Goal: Information Seeking & Learning: Learn about a topic

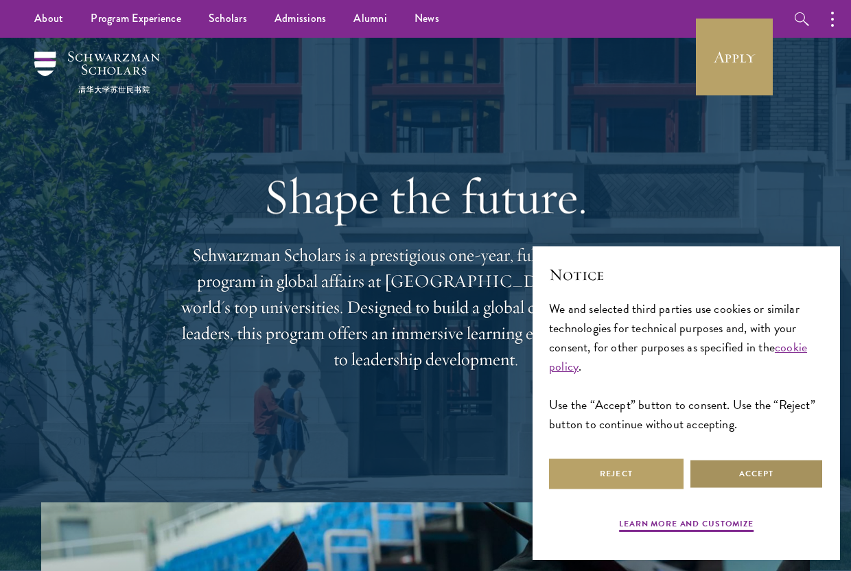
click at [722, 482] on button "Accept" at bounding box center [756, 473] width 134 height 31
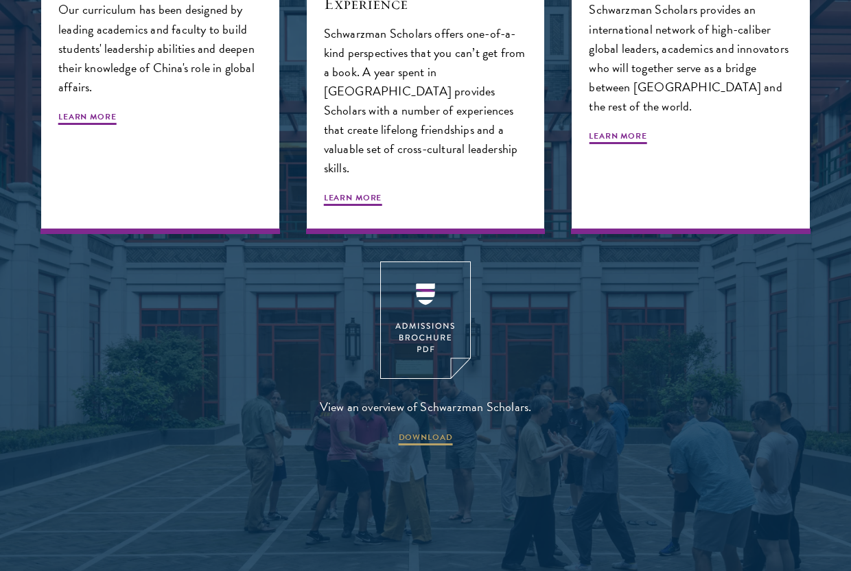
scroll to position [1685, 0]
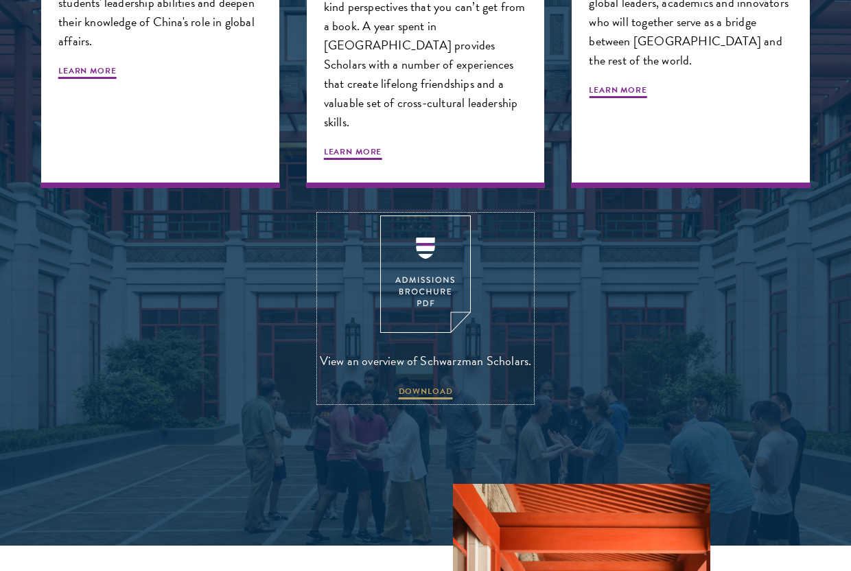
click at [418, 363] on link "View an overview of Schwarzman Scholars. DOWNLOAD" at bounding box center [426, 308] width 212 height 186
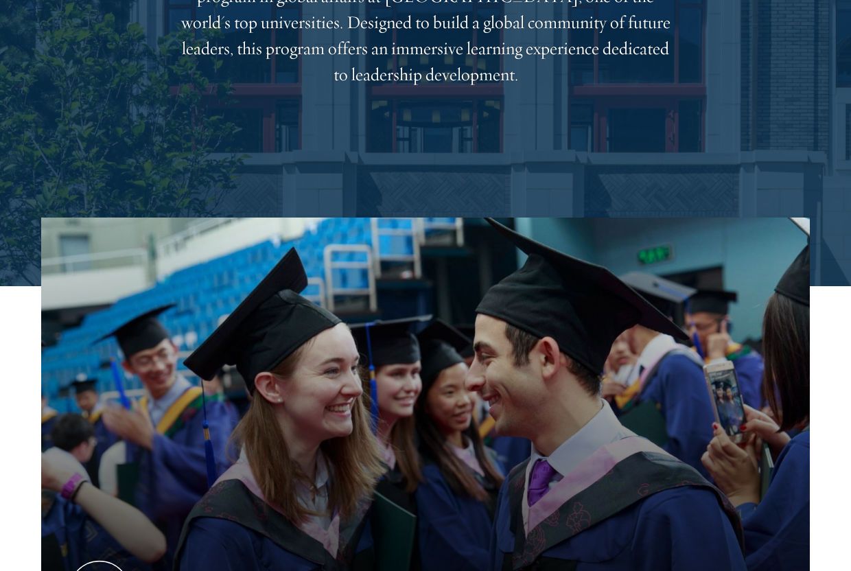
scroll to position [0, 0]
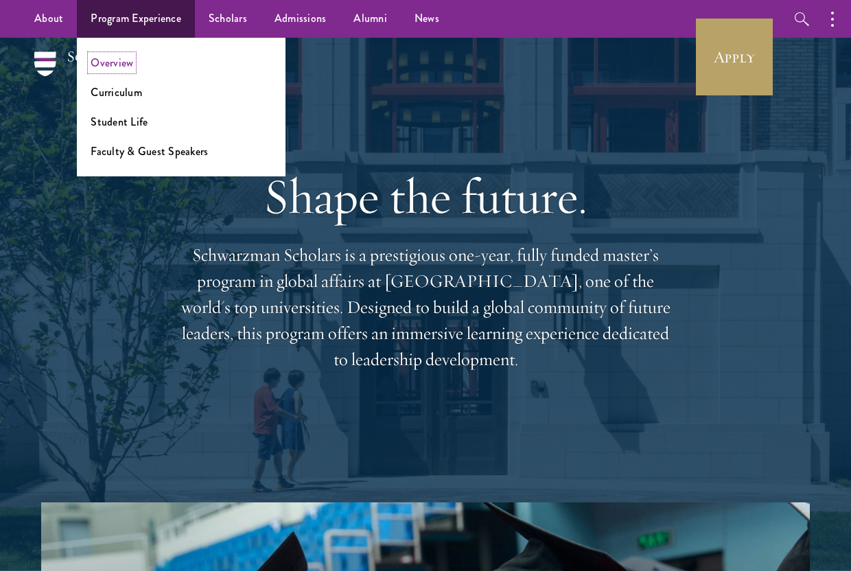
click at [129, 65] on link "Overview" at bounding box center [112, 63] width 43 height 16
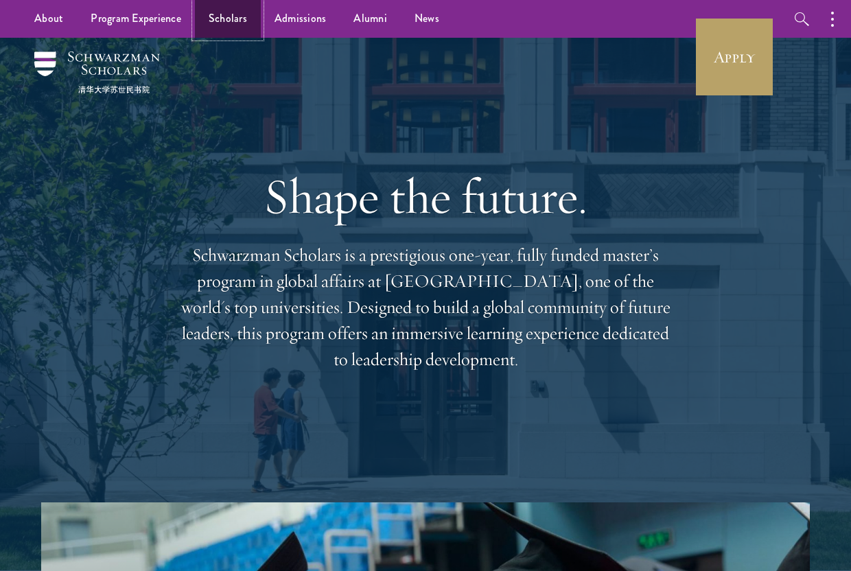
click at [209, 21] on link "Scholars" at bounding box center [228, 19] width 66 height 38
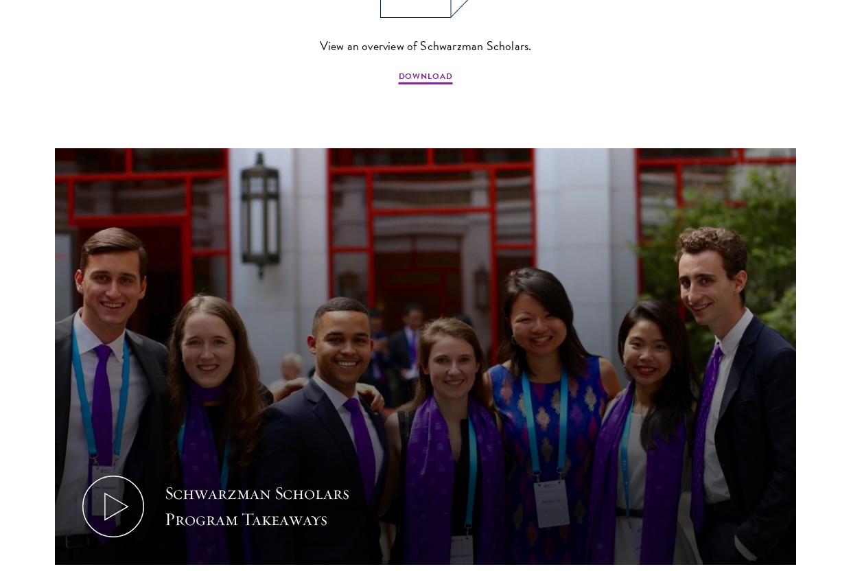
scroll to position [1311, 0]
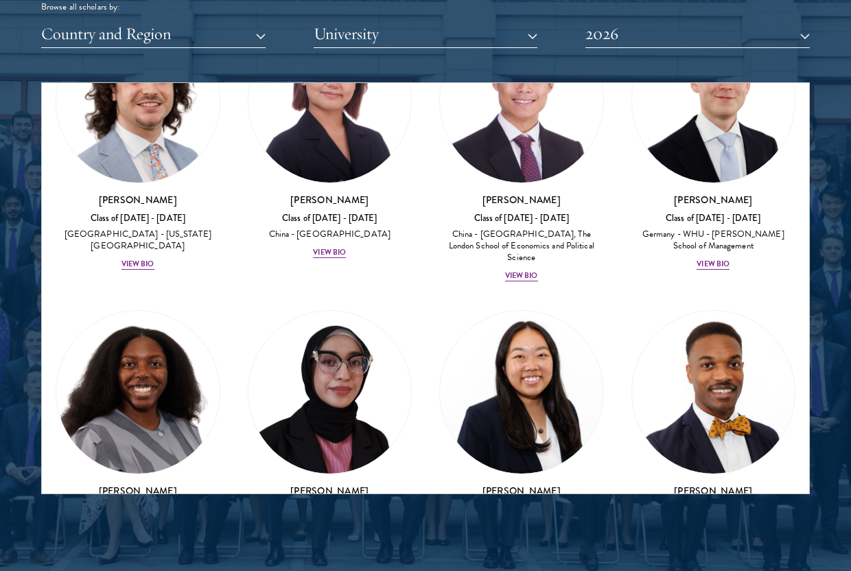
scroll to position [3674, 0]
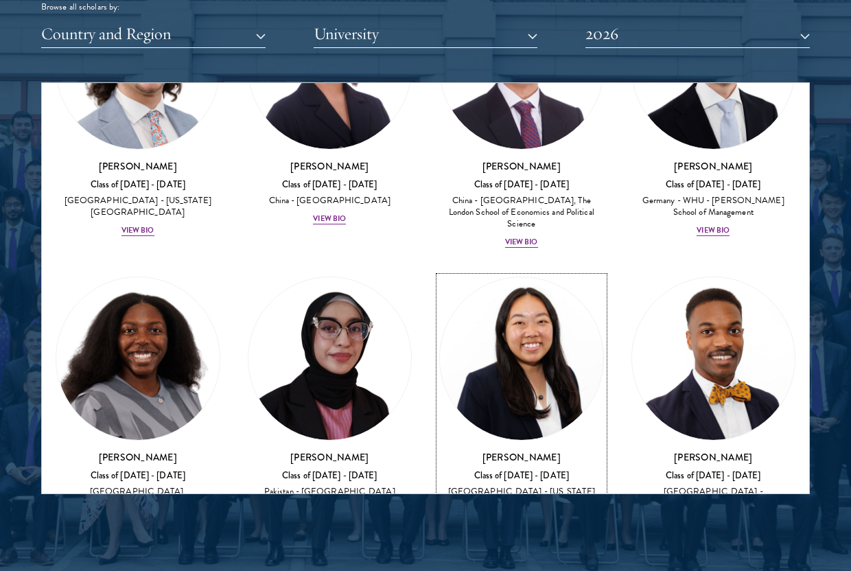
click at [534, 538] on div "View Bio" at bounding box center [521, 543] width 33 height 11
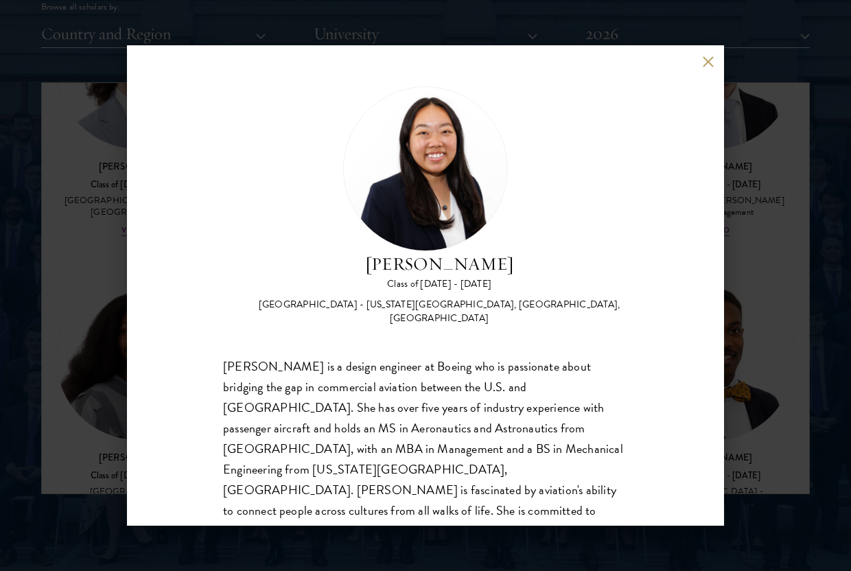
scroll to position [23, 0]
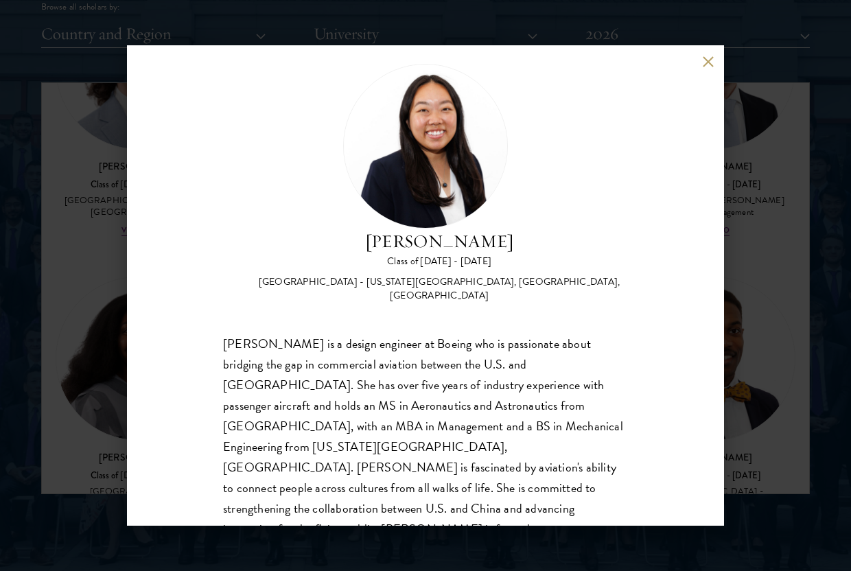
click at [765, 222] on div "[PERSON_NAME] Class of [DATE] - [DATE] [GEOGRAPHIC_DATA] - [US_STATE][GEOGRAPHI…" at bounding box center [425, 285] width 851 height 571
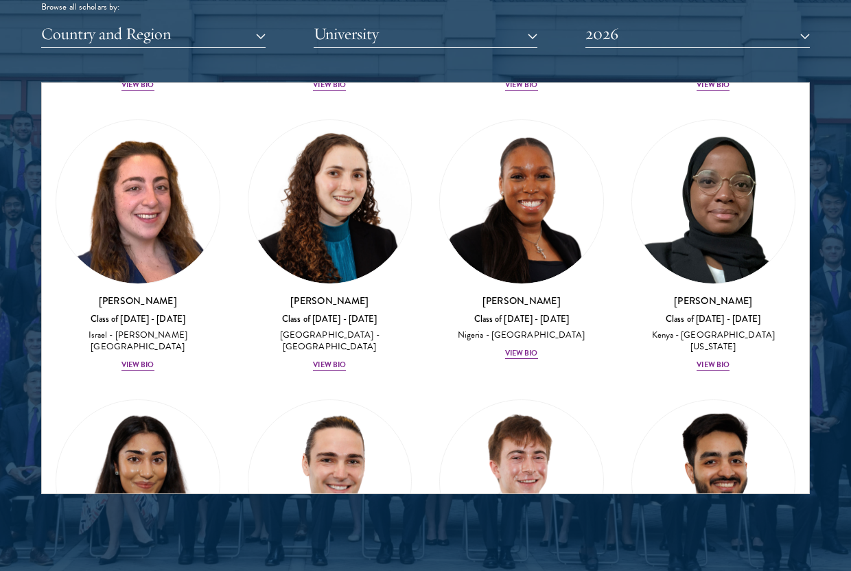
scroll to position [7837, 0]
